Goal: Transaction & Acquisition: Book appointment/travel/reservation

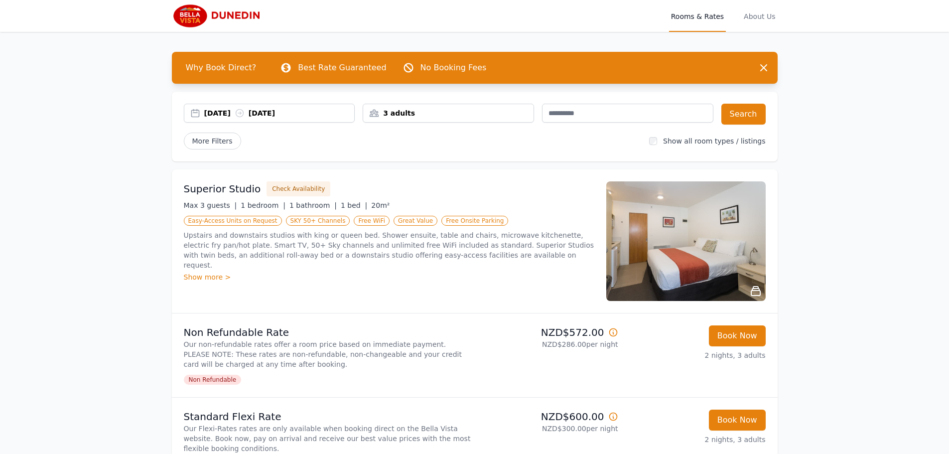
click at [664, 231] on img at bounding box center [686, 241] width 159 height 120
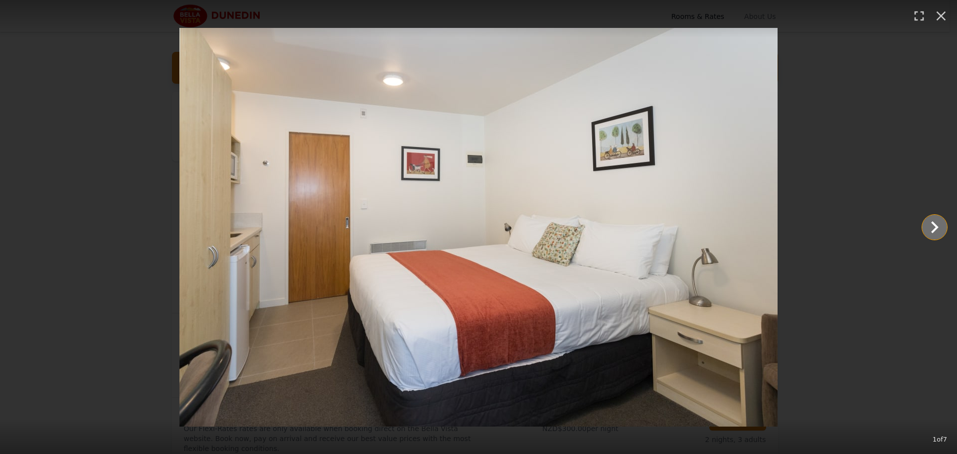
click at [937, 231] on icon "Show slide 2 of 7" at bounding box center [935, 227] width 24 height 24
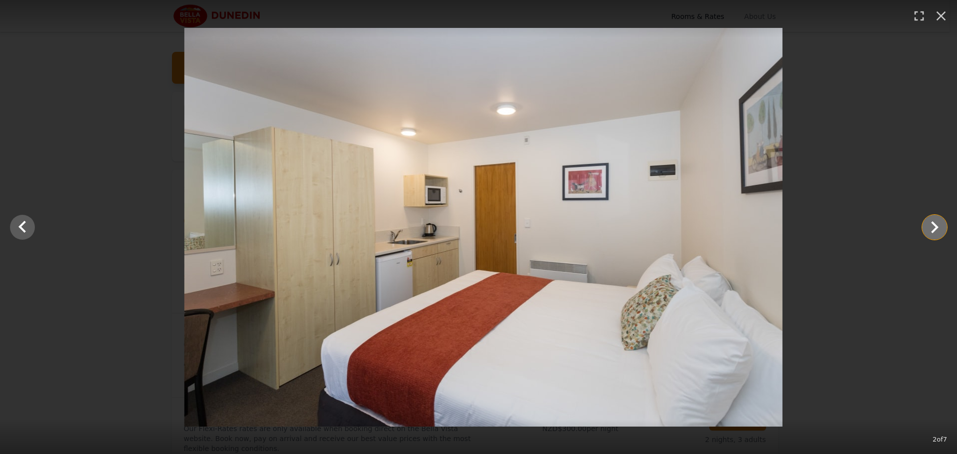
click at [934, 231] on icon "Show slide 3 of 7" at bounding box center [934, 227] width 7 height 12
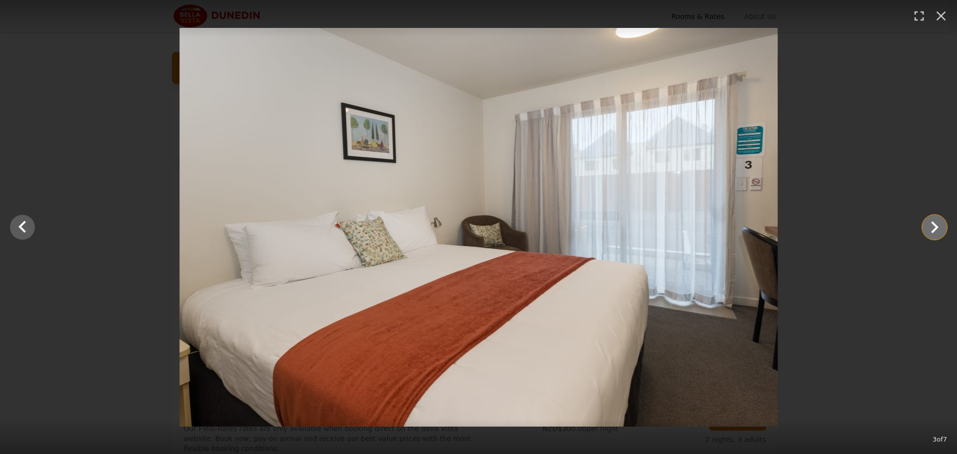
click at [934, 231] on icon "Show slide 4 of 7" at bounding box center [934, 227] width 7 height 12
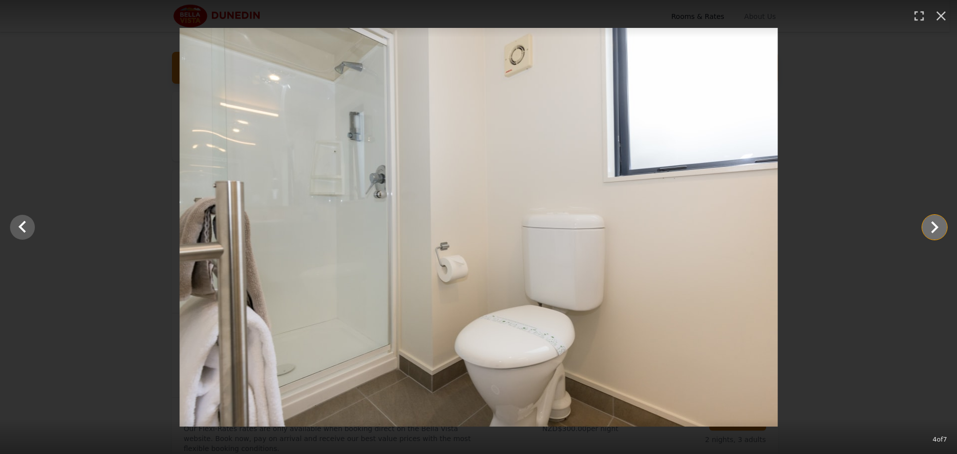
click at [934, 231] on icon "Show slide 5 of 7" at bounding box center [934, 227] width 7 height 12
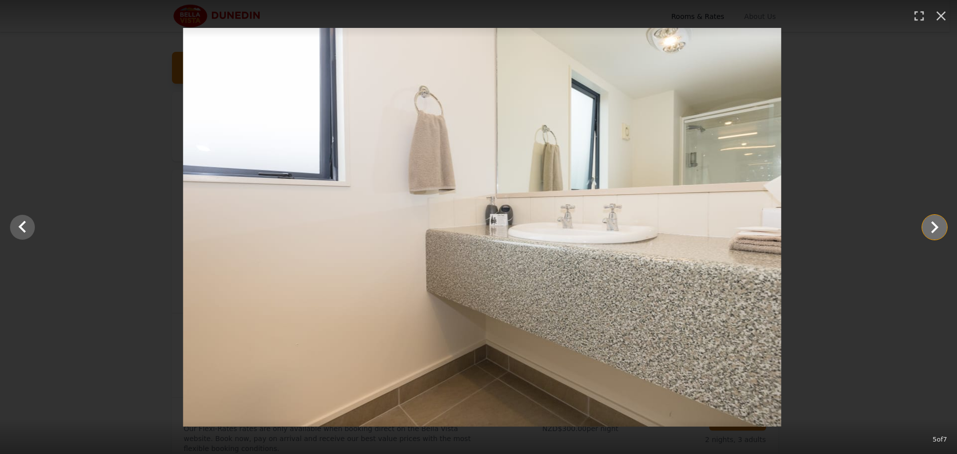
click at [934, 231] on icon "Show slide 6 of 7" at bounding box center [934, 227] width 7 height 12
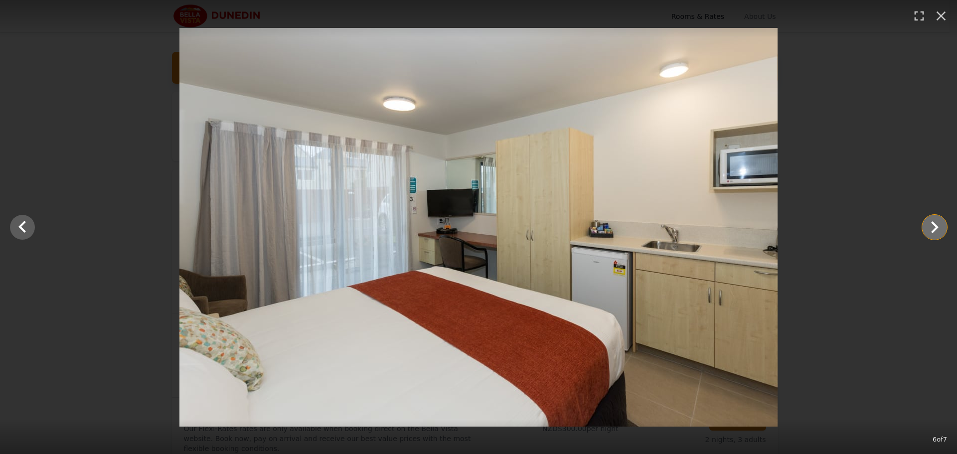
click at [934, 231] on icon "Show slide 7 of 7" at bounding box center [934, 227] width 7 height 12
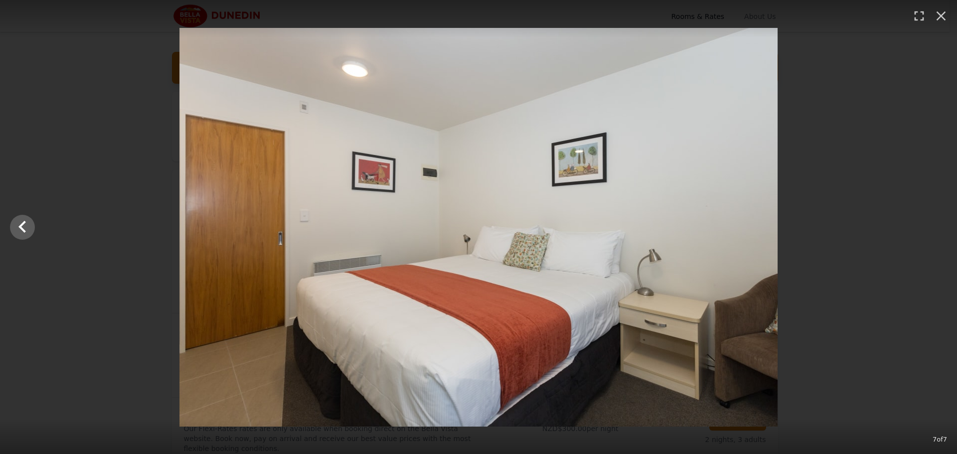
click at [934, 231] on div at bounding box center [478, 227] width 957 height 399
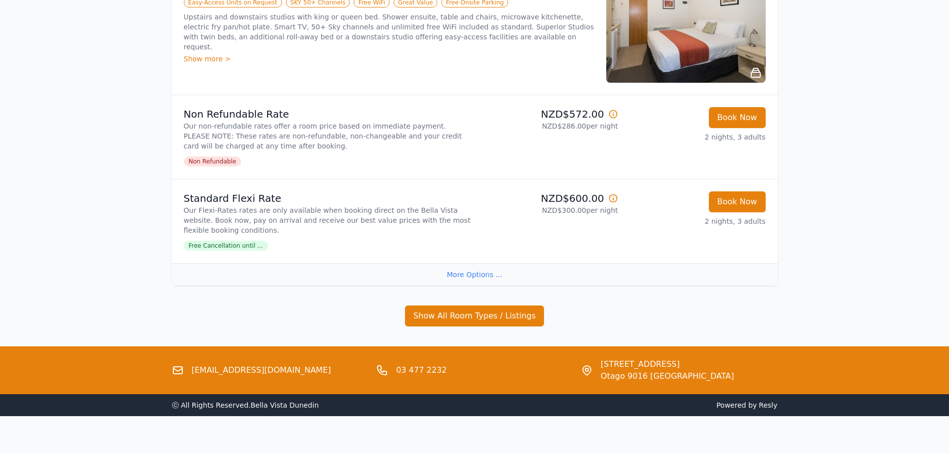
scroll to position [228, 0]
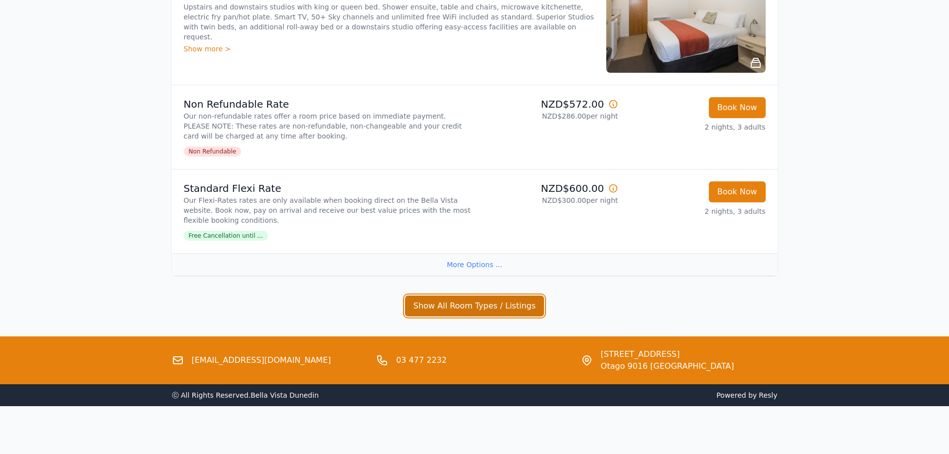
click at [470, 305] on button "Show All Room Types / Listings" at bounding box center [475, 306] width 140 height 21
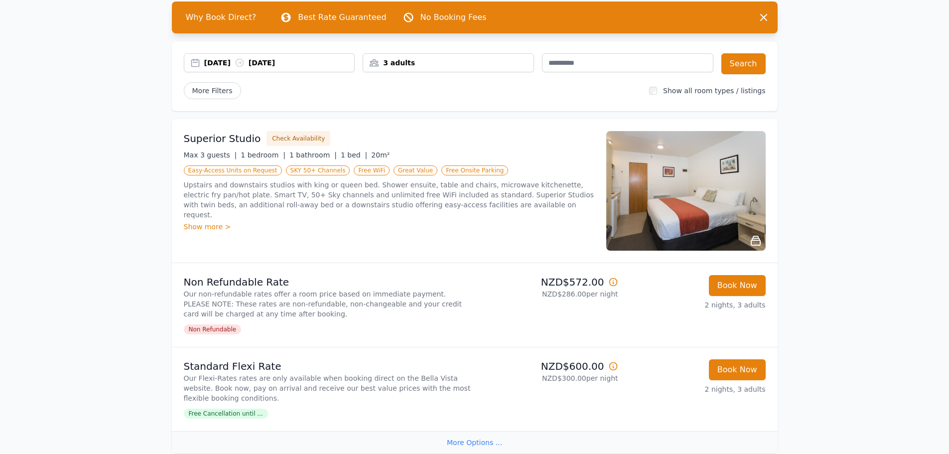
scroll to position [0, 0]
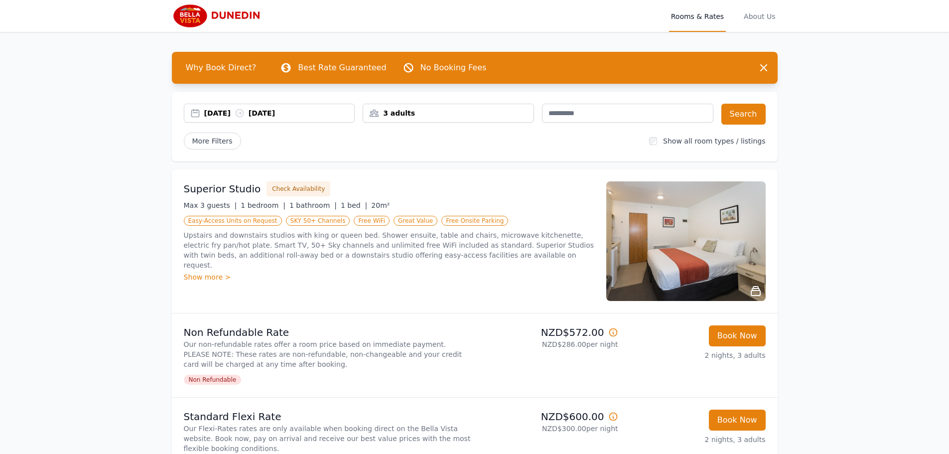
click at [300, 112] on div "[DATE] [DATE]" at bounding box center [279, 113] width 151 height 10
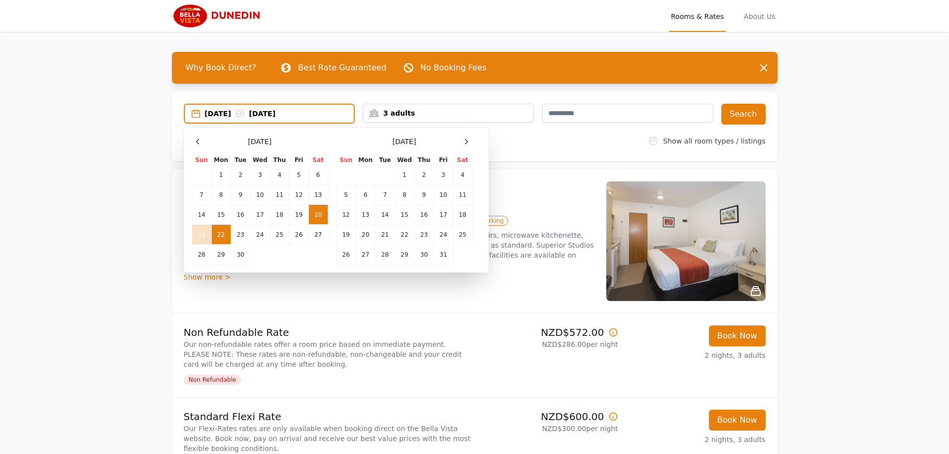
click at [321, 217] on td "20" at bounding box center [318, 215] width 19 height 20
click at [206, 237] on td "21" at bounding box center [201, 235] width 19 height 20
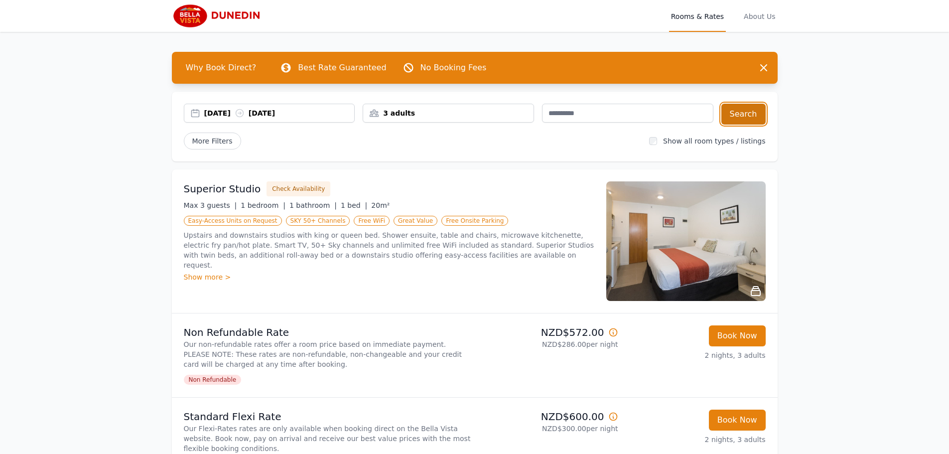
click at [736, 120] on button "Search" at bounding box center [744, 114] width 44 height 21
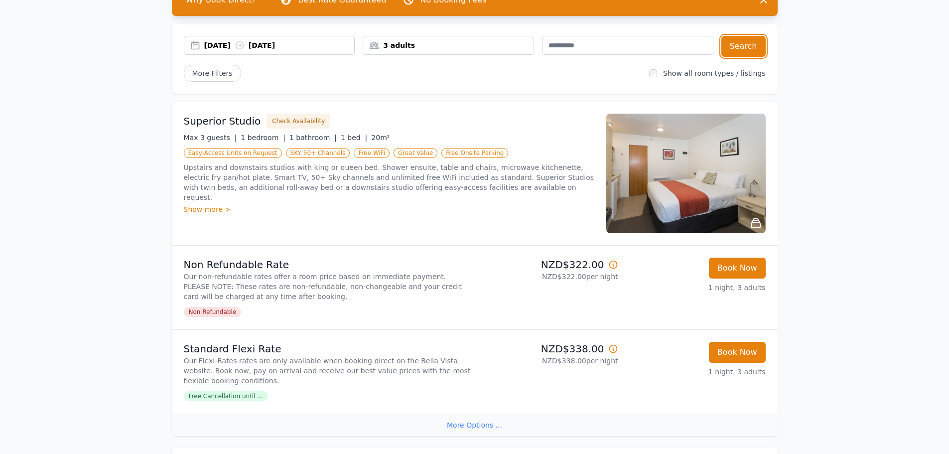
scroll to position [50, 0]
